Goal: Transaction & Acquisition: Purchase product/service

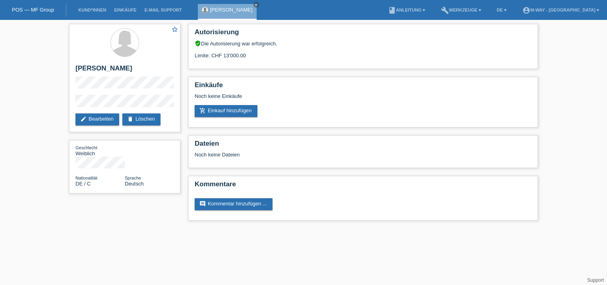
click at [237, 112] on link "add_shopping_cart Einkauf hinzufügen" at bounding box center [226, 111] width 63 height 12
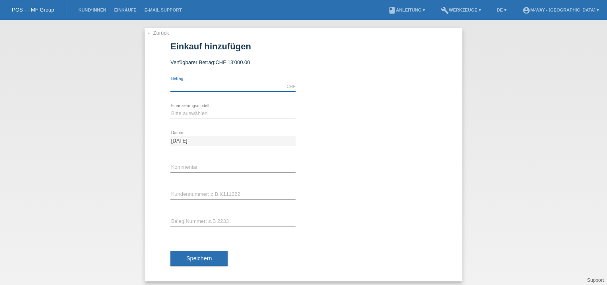
click at [184, 86] on input "text" at bounding box center [233, 86] width 125 height 10
type input "3600.00"
click at [201, 114] on select "Bitte auswählen Fixe Raten Kauf auf Rechnung mit Teilzahlungsoption" at bounding box center [233, 114] width 125 height 10
select select "77"
click at [171, 109] on select "Bitte auswählen Fixe Raten Kauf auf Rechnung mit Teilzahlungsoption" at bounding box center [233, 114] width 125 height 10
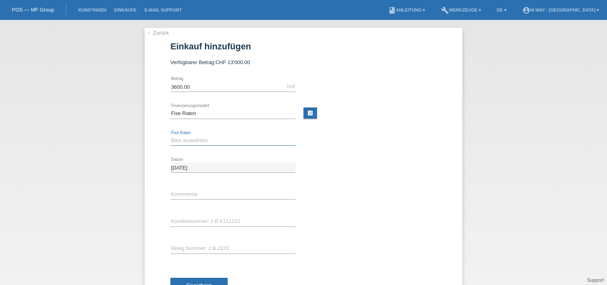
click at [197, 142] on select "Bitte auswählen 4 Raten 5 Raten 6 Raten 7 Raten 8 Raten 9 Raten 10 Raten 11 Rat…" at bounding box center [233, 141] width 125 height 10
select select "202"
click at [171, 136] on select "Bitte auswählen 4 Raten 5 Raten 6 Raten 7 Raten 8 Raten 9 Raten 10 Raten 11 Rat…" at bounding box center [233, 141] width 125 height 10
click at [180, 221] on input "text" at bounding box center [233, 221] width 125 height 10
type input "K431373"
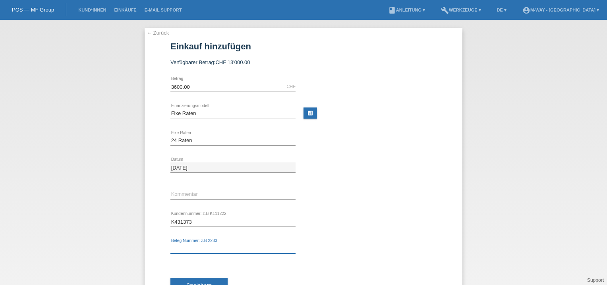
click at [179, 248] on input "text" at bounding box center [233, 248] width 125 height 10
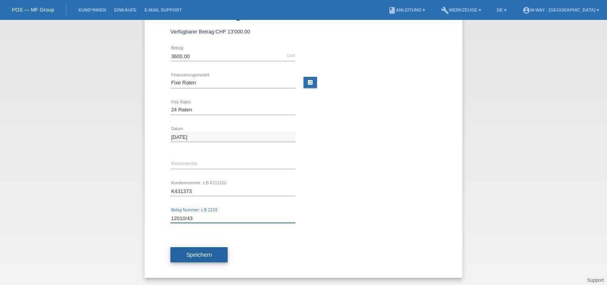
type input "12010/43"
click at [198, 254] on span "Speichern" at bounding box center [198, 254] width 25 height 6
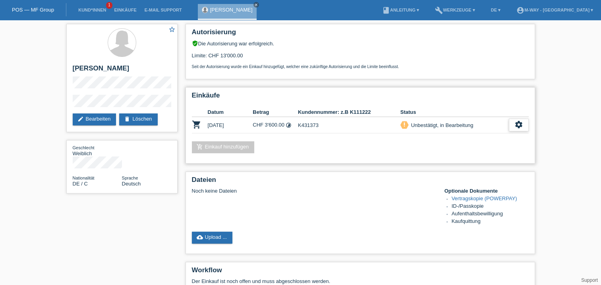
click at [519, 125] on icon "settings" at bounding box center [519, 124] width 9 height 9
click at [518, 126] on icon "settings" at bounding box center [519, 124] width 9 height 9
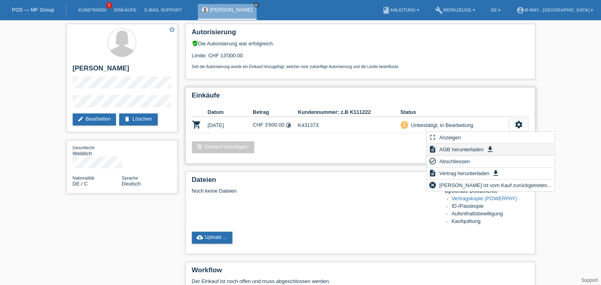
click at [470, 150] on span "AGB herunterladen" at bounding box center [461, 149] width 47 height 10
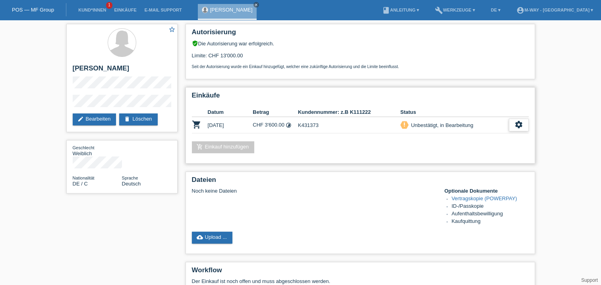
click at [520, 124] on icon "settings" at bounding box center [519, 124] width 9 height 9
click at [520, 126] on icon "settings" at bounding box center [519, 124] width 9 height 9
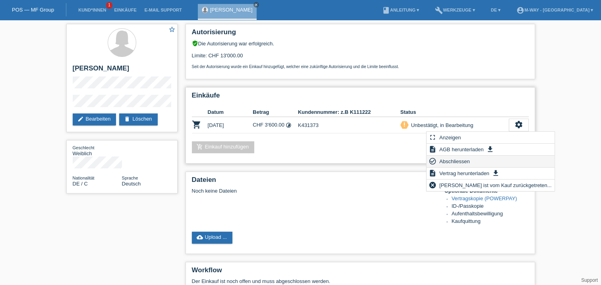
click at [458, 161] on span "Abschliessen" at bounding box center [454, 161] width 33 height 10
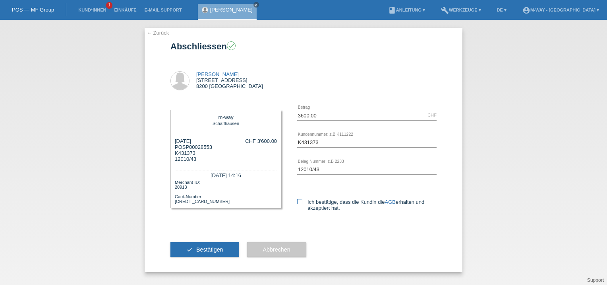
click at [300, 202] on icon at bounding box center [299, 201] width 5 height 5
click at [300, 202] on input "Ich bestätige, dass die Kundin die AGB erhalten und akzeptiert hat." at bounding box center [299, 201] width 5 height 5
checkbox input "true"
click at [208, 248] on span "Bestätigen" at bounding box center [209, 249] width 27 height 6
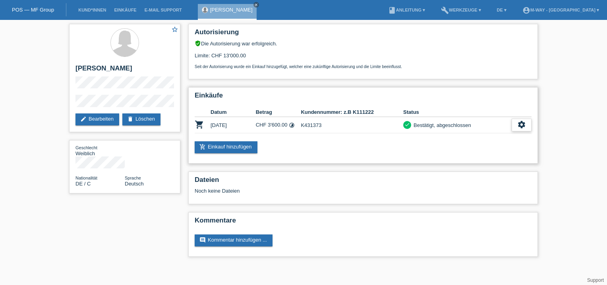
click at [524, 125] on icon "settings" at bounding box center [522, 124] width 9 height 9
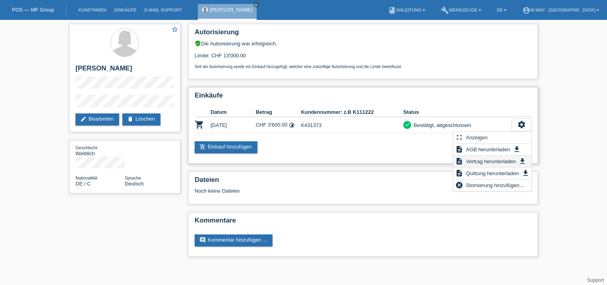
click at [496, 160] on span "Vertrag herunterladen" at bounding box center [491, 161] width 52 height 10
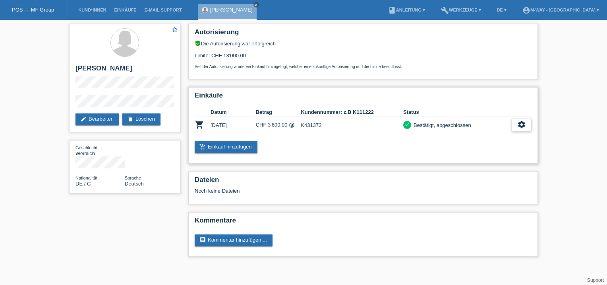
click at [523, 124] on icon "settings" at bounding box center [522, 124] width 9 height 9
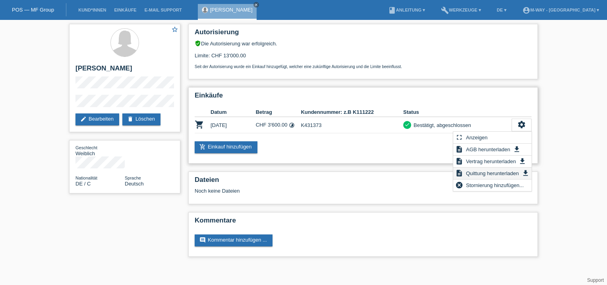
click at [477, 173] on span "Quittung herunterladen" at bounding box center [492, 173] width 55 height 10
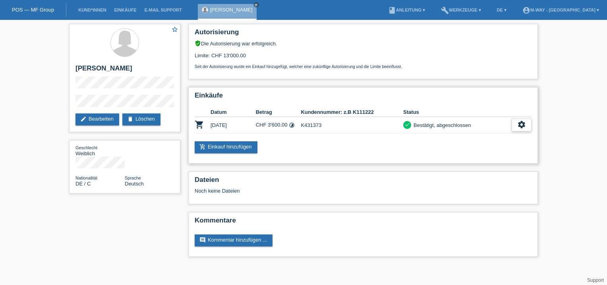
click at [522, 126] on icon "settings" at bounding box center [522, 124] width 9 height 9
